Goal: Task Accomplishment & Management: Manage account settings

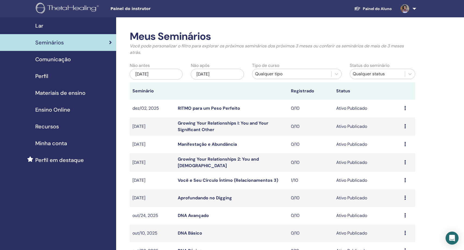
click at [192, 234] on link "DNA Básico" at bounding box center [190, 234] width 24 height 6
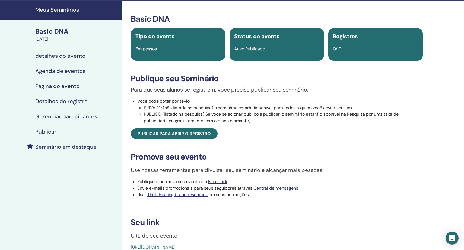
scroll to position [15, 0]
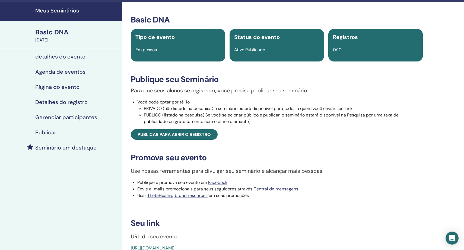
click at [61, 117] on h4 "Gerenciar participantes" at bounding box center [66, 117] width 62 height 7
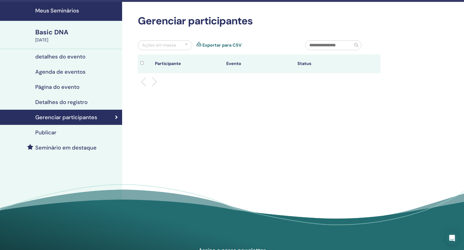
click at [58, 10] on h4 "Meus Seminários" at bounding box center [77, 10] width 84 height 7
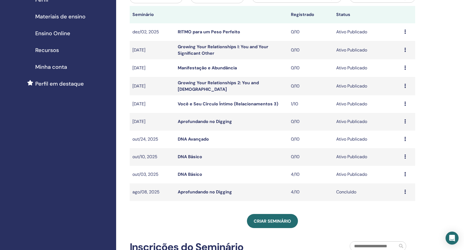
scroll to position [77, 0]
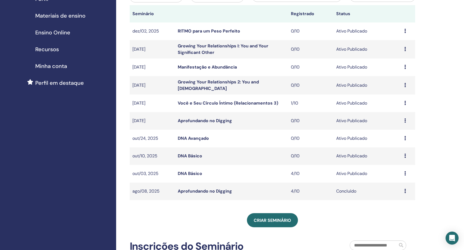
click at [190, 172] on link "DNA Básico" at bounding box center [190, 174] width 24 height 6
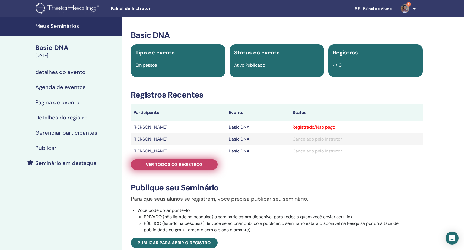
click at [181, 166] on span "Ver todos os registros" at bounding box center [174, 165] width 57 height 6
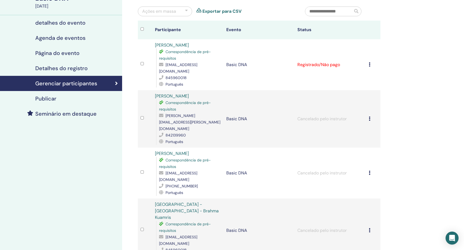
scroll to position [47, 0]
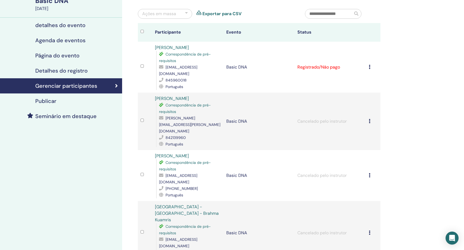
click at [370, 65] on icon at bounding box center [370, 67] width 2 height 4
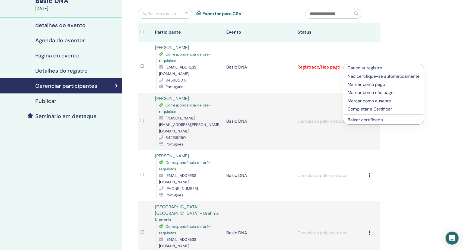
click at [366, 67] on p "Cancelar registro" at bounding box center [384, 68] width 72 height 7
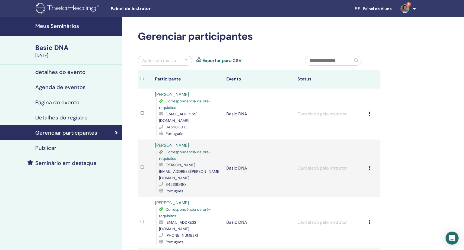
click at [58, 27] on h4 "Meus Seminários" at bounding box center [77, 26] width 84 height 7
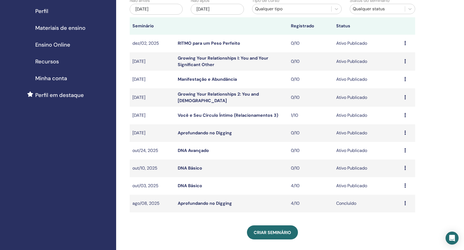
scroll to position [65, 0]
click at [405, 185] on icon at bounding box center [405, 185] width 2 height 4
click at [397, 213] on p "Cancelar" at bounding box center [398, 214] width 27 height 7
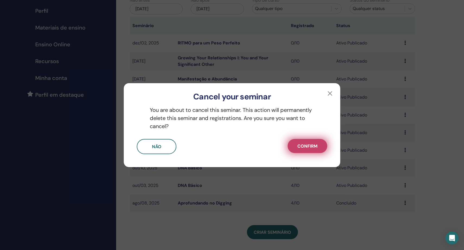
click at [305, 145] on span "Confirm" at bounding box center [307, 147] width 20 height 6
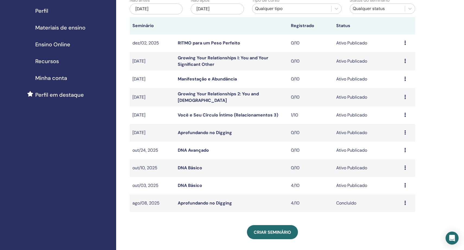
click at [189, 167] on link "DNA Básico" at bounding box center [190, 168] width 24 height 6
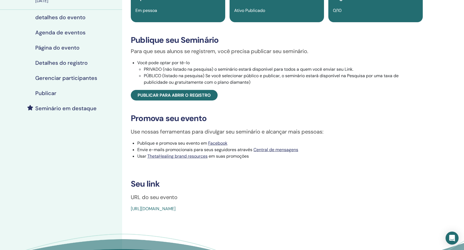
scroll to position [70, 0]
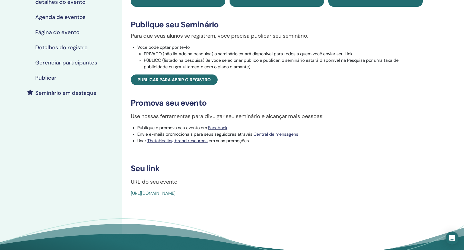
drag, startPoint x: 255, startPoint y: 199, endPoint x: 129, endPoint y: 197, distance: 125.9
click at [129, 197] on div "Basic DNA Tipo de evento Em pessoa Status do evento Ativo Publicado Registros 0…" at bounding box center [276, 78] width 303 height 237
copy link "[URL][DOMAIN_NAME]"
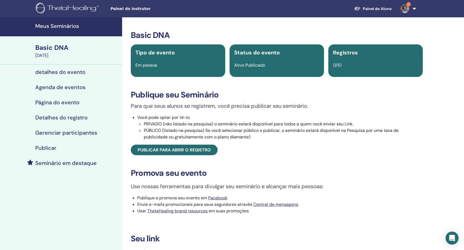
scroll to position [0, 0]
click at [407, 5] on span "1" at bounding box center [408, 4] width 4 height 4
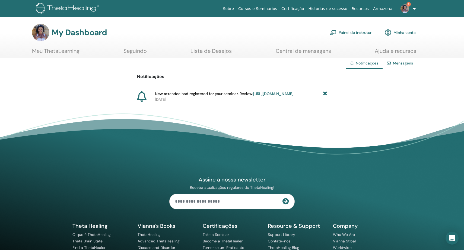
click at [325, 92] on icon at bounding box center [325, 94] width 4 height 6
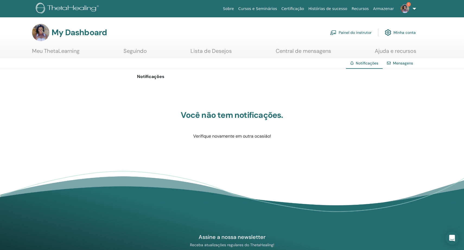
click at [356, 34] on link "Painel do instrutor" at bounding box center [351, 33] width 42 height 12
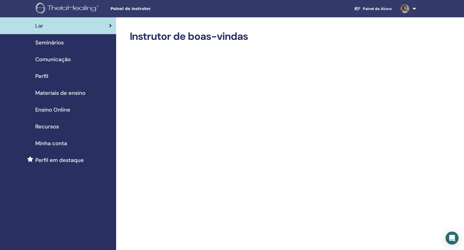
click at [57, 42] on span "Seminários" at bounding box center [49, 43] width 28 height 8
